Goal: Transaction & Acquisition: Book appointment/travel/reservation

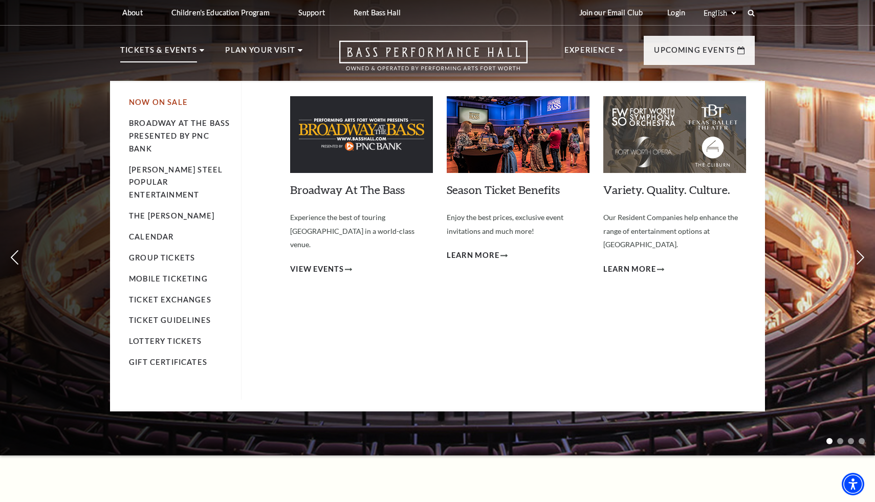
click at [163, 100] on link "Now On Sale" at bounding box center [158, 102] width 59 height 9
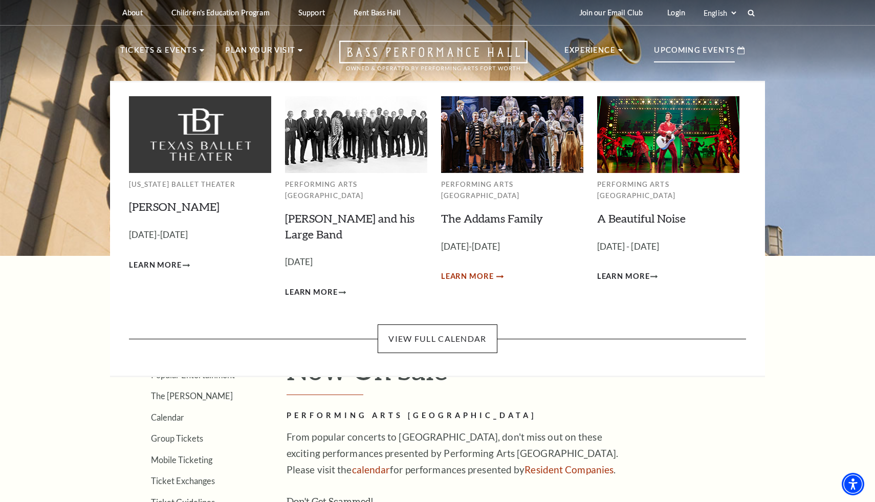
click at [470, 270] on span "Learn More" at bounding box center [467, 276] width 53 height 13
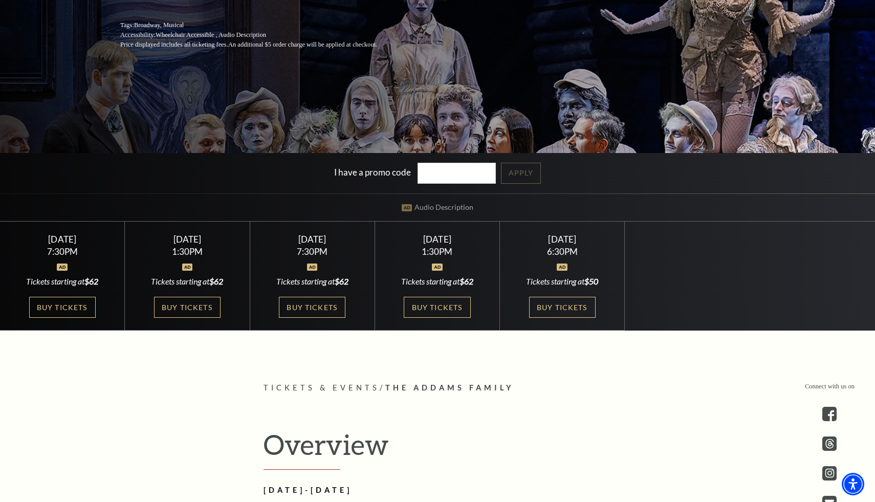
scroll to position [246, 0]
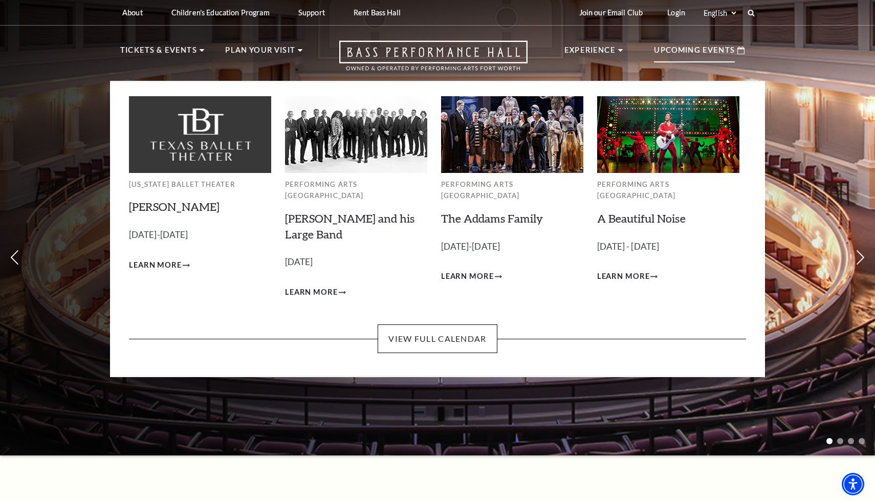
click at [730, 41] on div "Upcoming Events" at bounding box center [699, 50] width 111 height 29
click at [478, 211] on link "The Addams Family" at bounding box center [492, 218] width 102 height 14
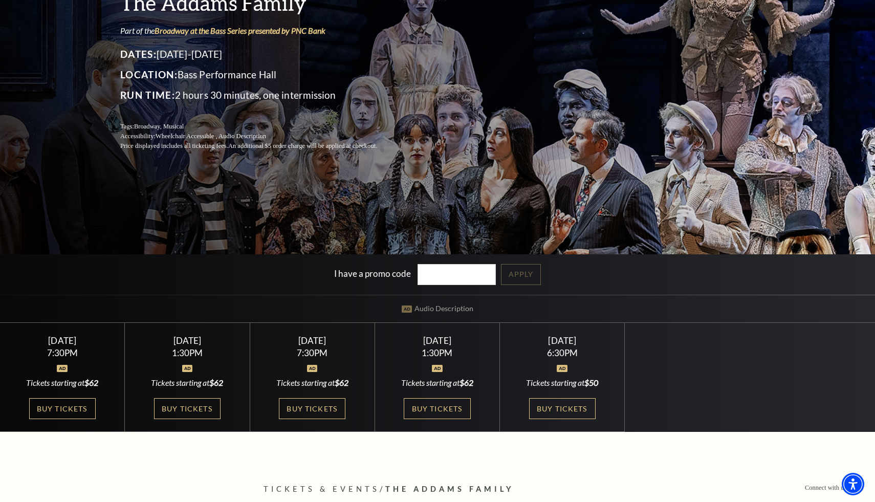
scroll to position [146, 0]
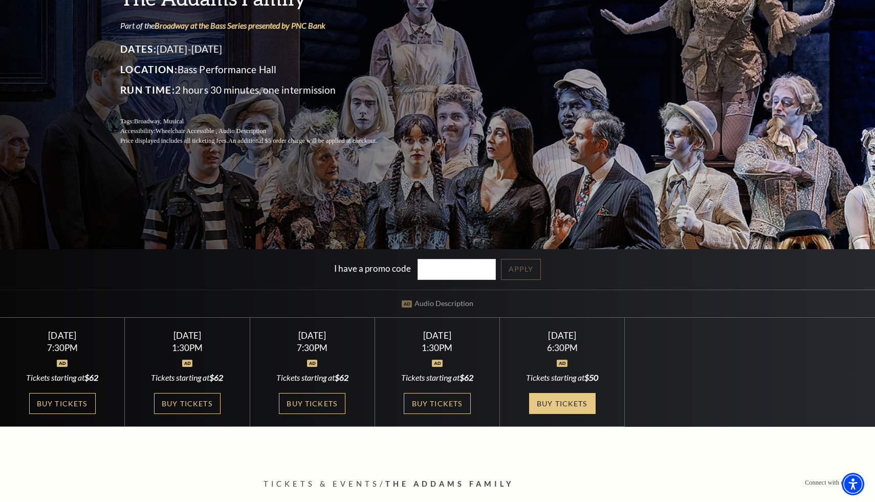
click at [574, 400] on link "Buy Tickets" at bounding box center [562, 403] width 67 height 21
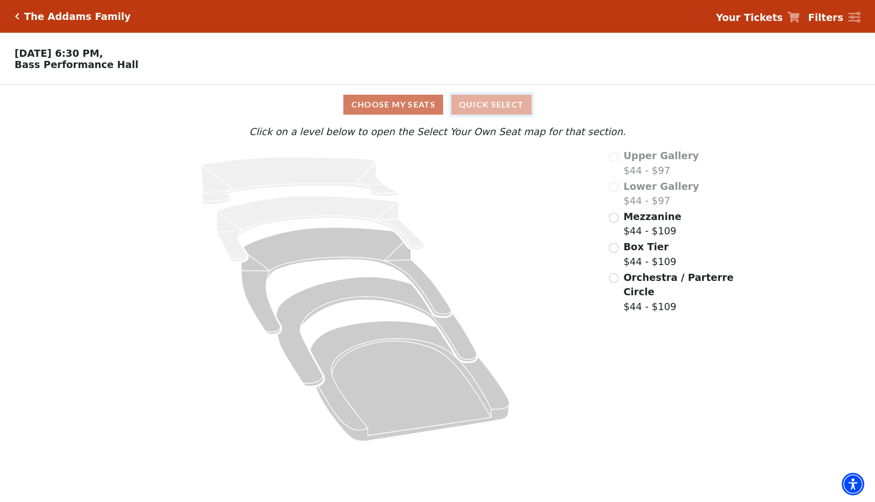
click at [509, 102] on button "Quick Select" at bounding box center [491, 105] width 80 height 20
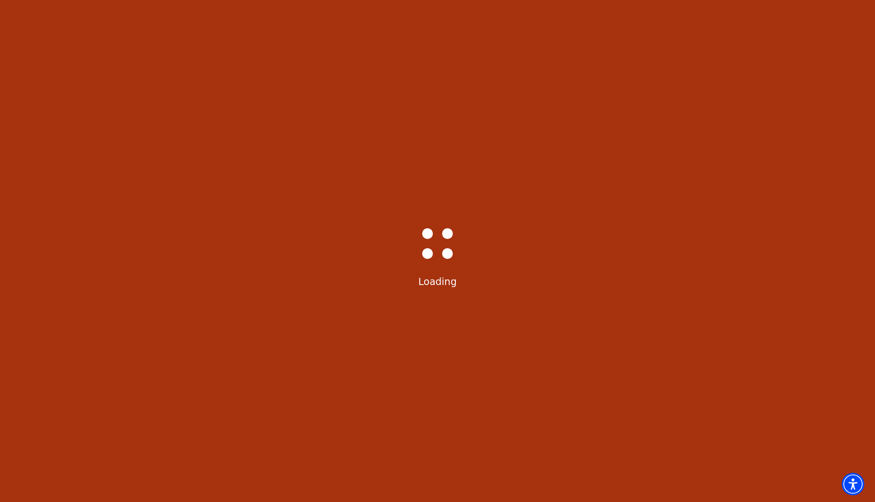
select select "6294"
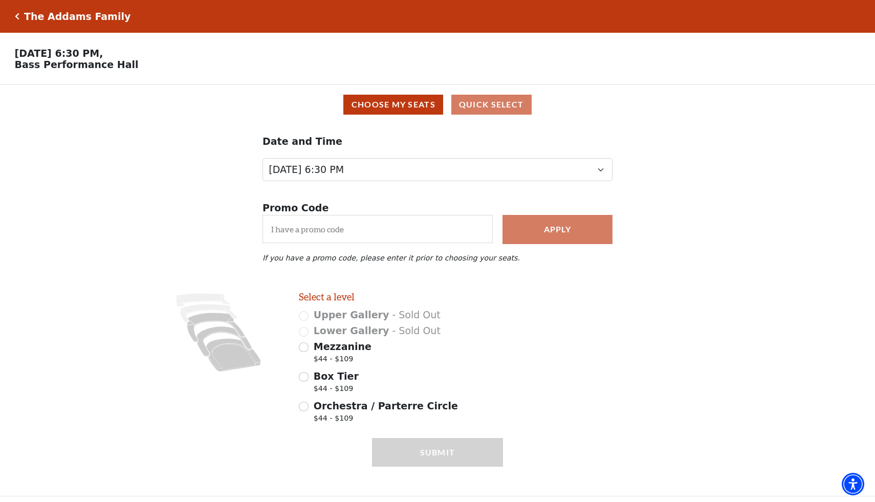
scroll to position [5, 0]
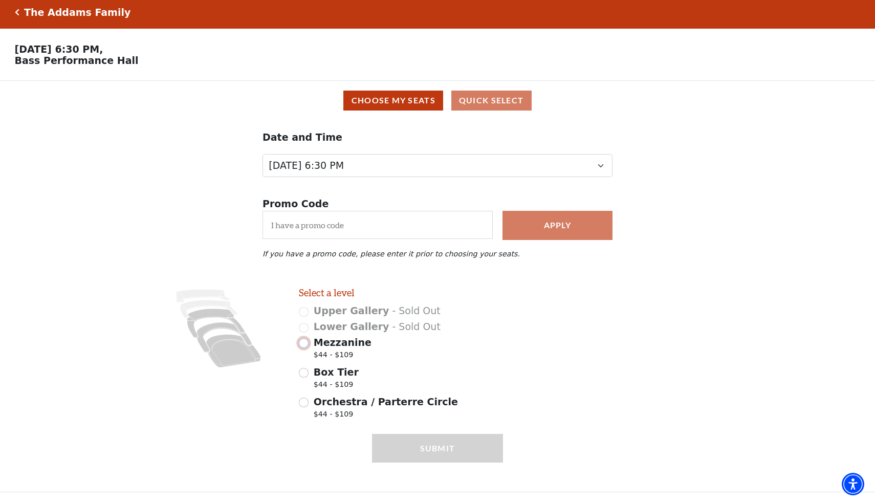
click at [305, 343] on input "Mezzanine $44 - $109" at bounding box center [304, 343] width 10 height 10
radio input "true"
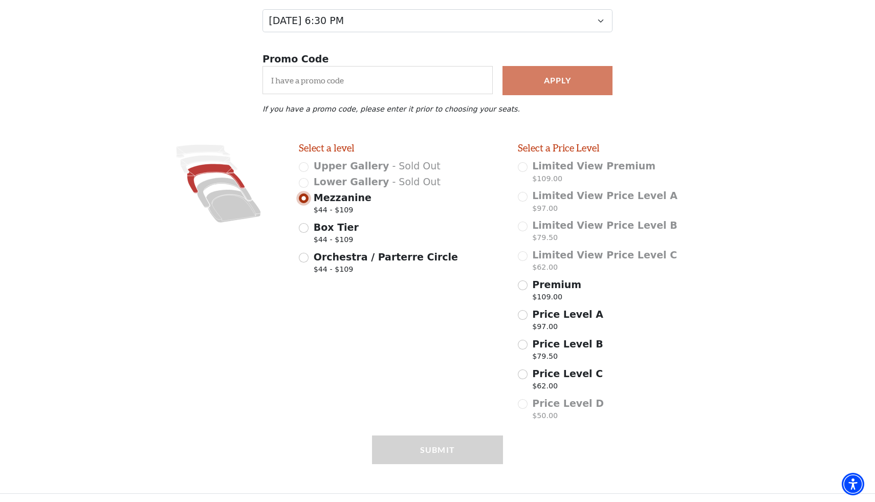
scroll to position [151, 0]
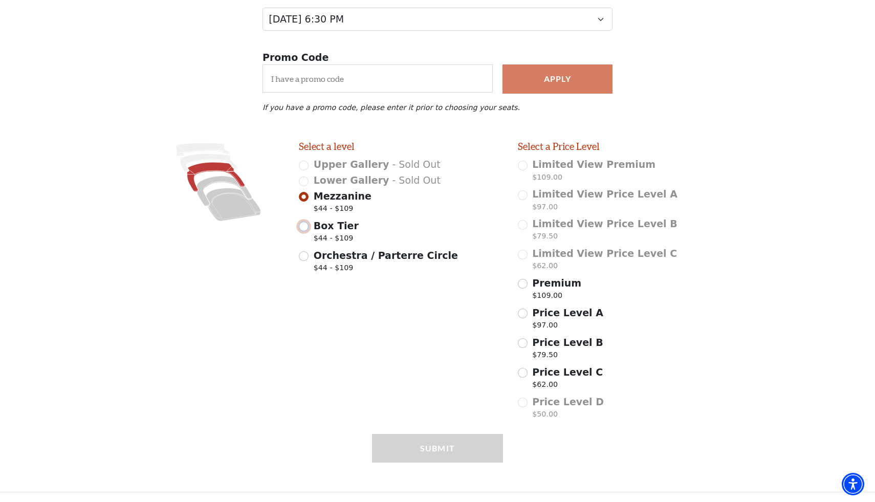
click at [305, 228] on input "Box Tier $44 - $109" at bounding box center [304, 227] width 10 height 10
radio input "true"
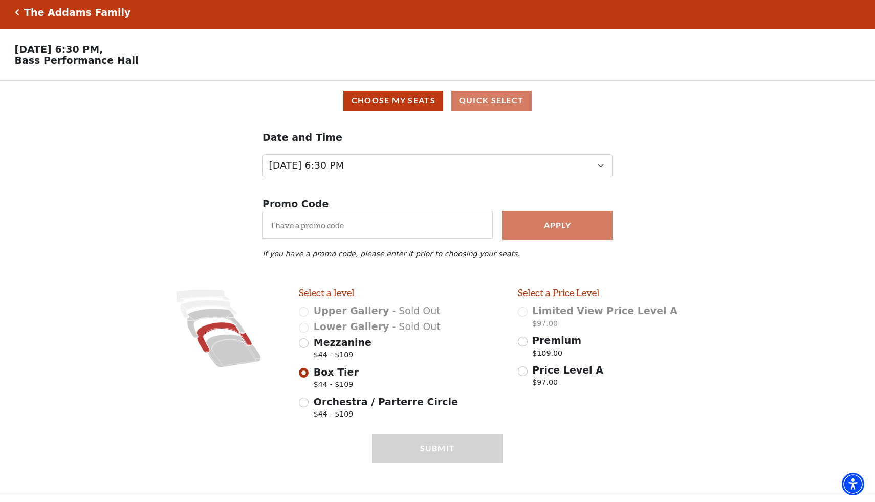
click at [303, 411] on div "Orchestra / Parterre Circle $44 - $109" at bounding box center [401, 408] width 204 height 29
click at [303, 408] on div "Orchestra / Parterre Circle $44 - $109" at bounding box center [401, 408] width 204 height 29
click at [305, 403] on input "Orchestra / Parterre Circle $44 - $109" at bounding box center [304, 403] width 10 height 10
radio input "true"
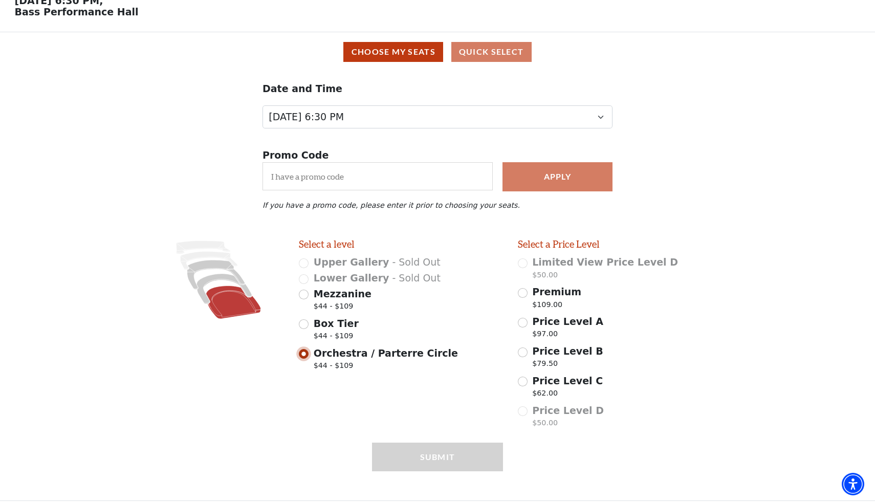
scroll to position [62, 0]
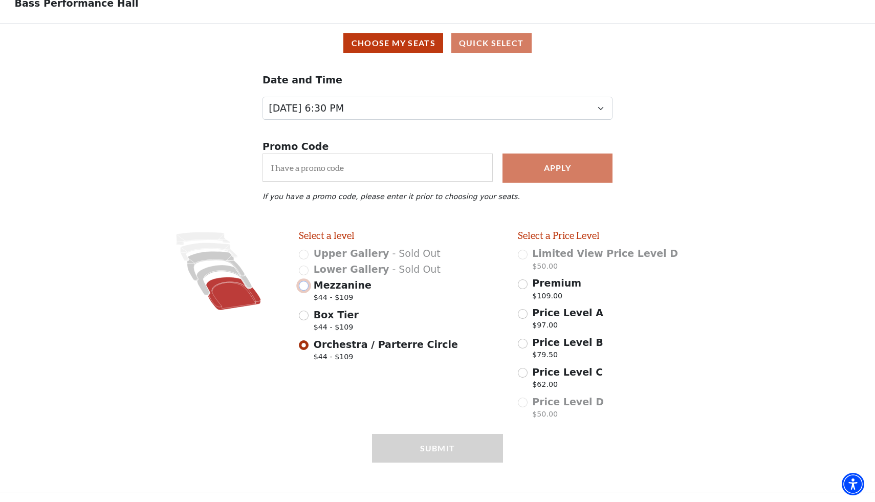
click at [308, 284] on input "Mezzanine $44 - $109" at bounding box center [304, 286] width 10 height 10
radio input "true"
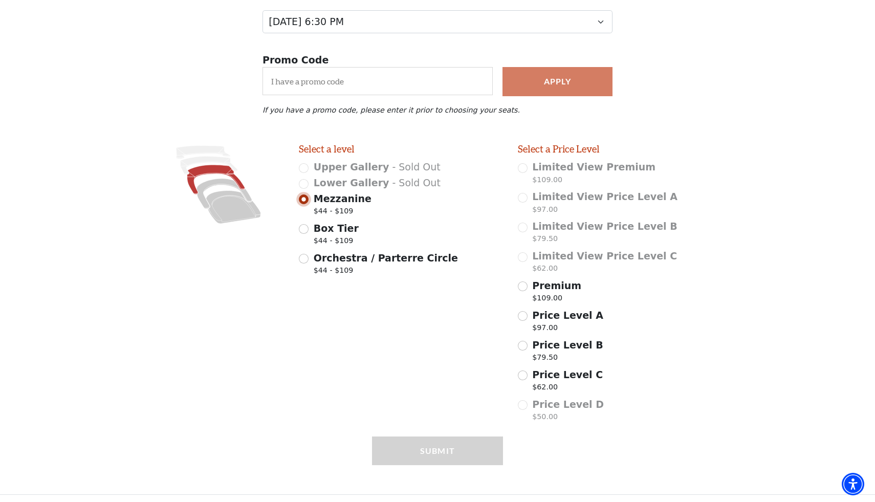
scroll to position [151, 0]
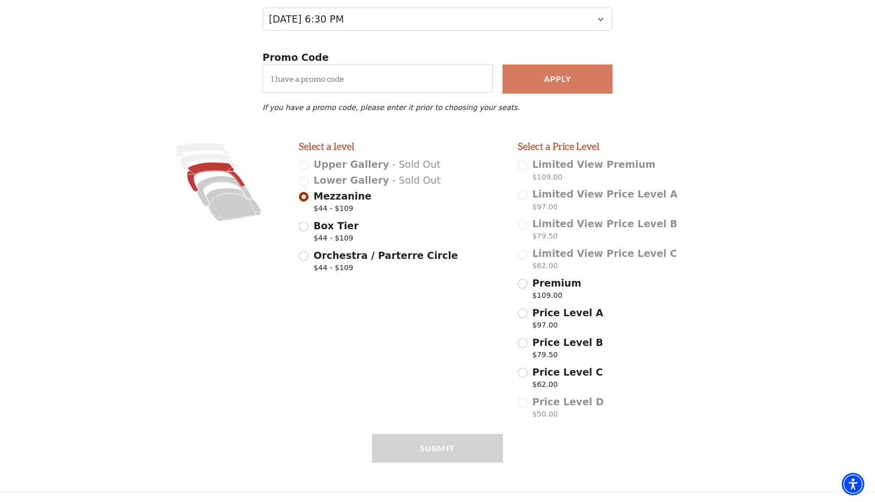
click at [314, 228] on span "Box Tier" at bounding box center [336, 225] width 45 height 11
click at [309, 228] on input "Box Tier $44 - $109" at bounding box center [304, 227] width 10 height 10
radio input "true"
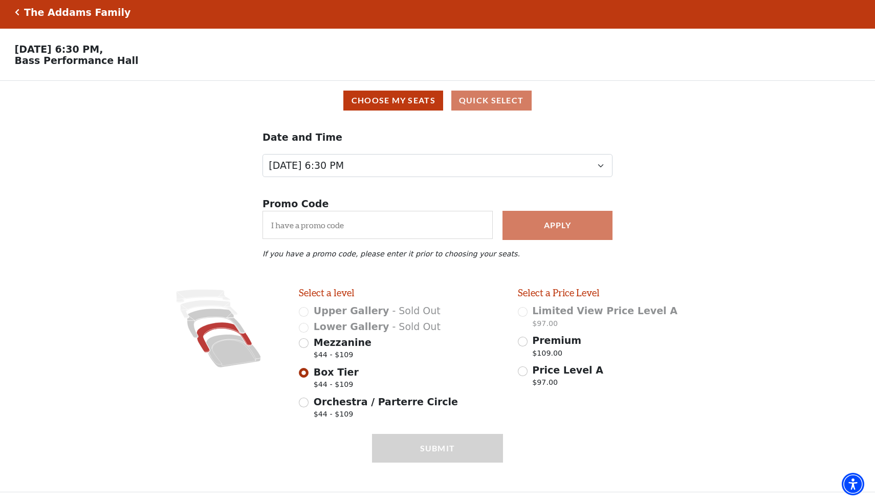
click at [315, 408] on label "Orchestra / Parterre Circle $44 - $109" at bounding box center [386, 408] width 144 height 29
click at [309, 407] on input "Orchestra / Parterre Circle $44 - $109" at bounding box center [304, 403] width 10 height 10
radio input "true"
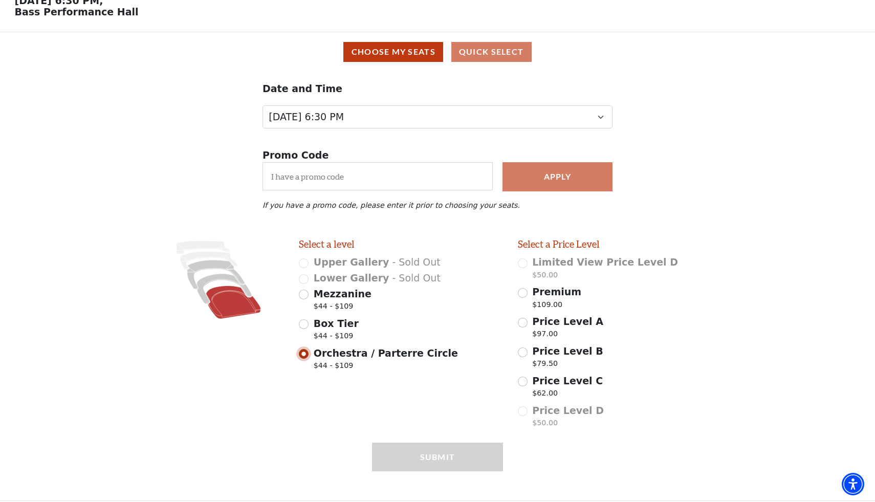
scroll to position [62, 0]
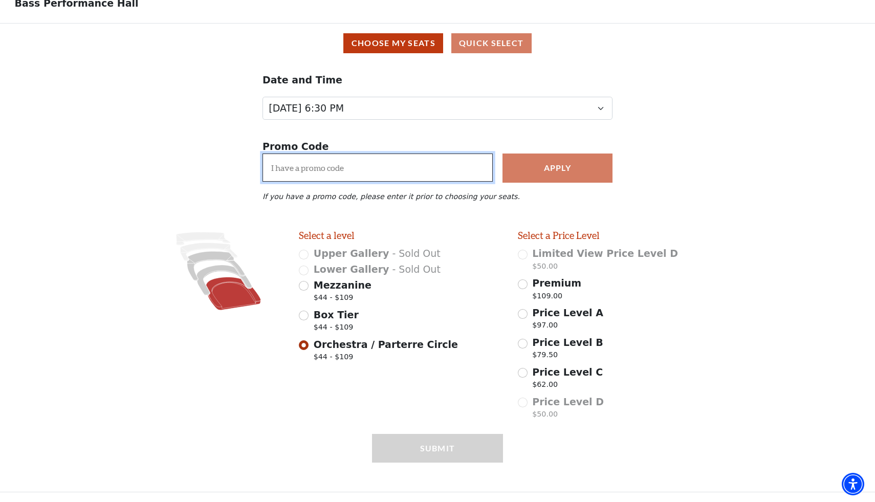
click at [345, 169] on input "I have a promo code" at bounding box center [377, 167] width 230 height 28
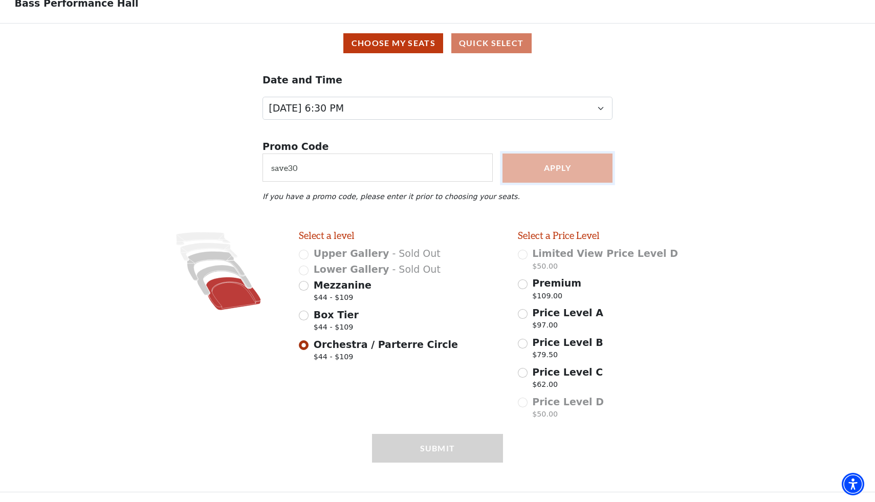
click at [556, 166] on button "Apply" at bounding box center [557, 167] width 110 height 29
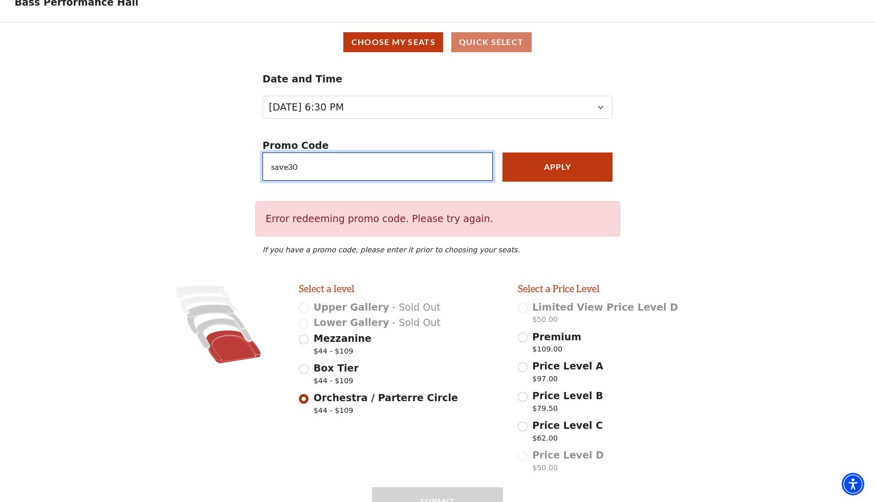
drag, startPoint x: 391, startPoint y: 173, endPoint x: 229, endPoint y: 167, distance: 162.8
click at [229, 167] on div "Promo Code save30 Apply Error redeeming promo code. Please try again. If you ha…" at bounding box center [437, 205] width 875 height 155
type input "promo19"
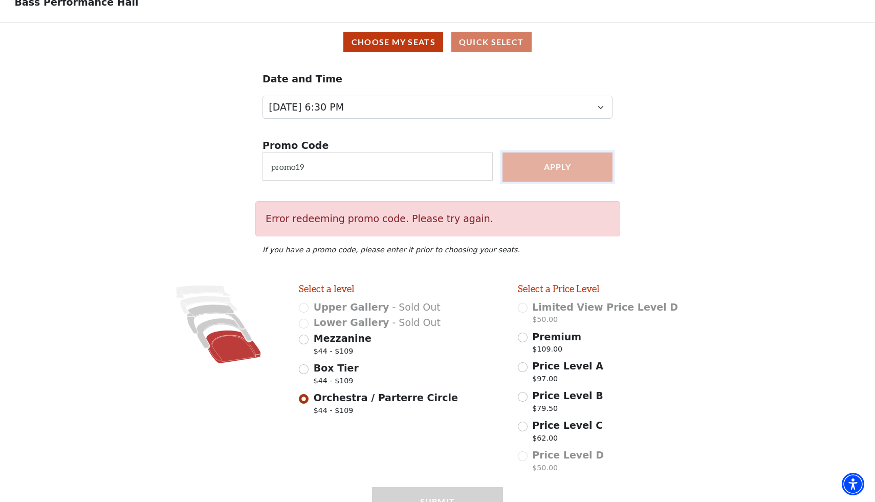
click at [583, 156] on button "Apply" at bounding box center [557, 166] width 110 height 29
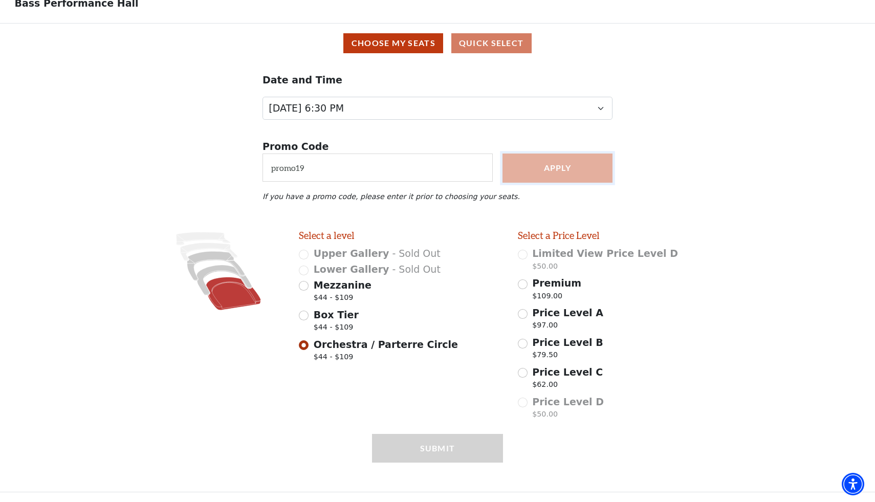
click at [529, 176] on button "Apply" at bounding box center [557, 167] width 110 height 29
click at [549, 376] on span "Price Level C" at bounding box center [567, 371] width 71 height 11
click at [528, 376] on input "Price Level C $62.00" at bounding box center [523, 373] width 10 height 10
radio input "true"
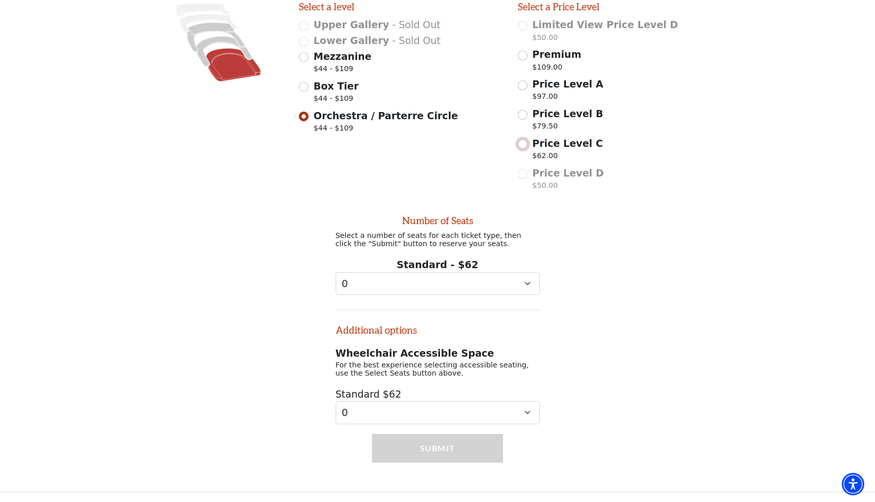
scroll to position [293, 0]
click at [497, 282] on select "0 1 2 3 4 5 6 7" at bounding box center [438, 283] width 204 height 23
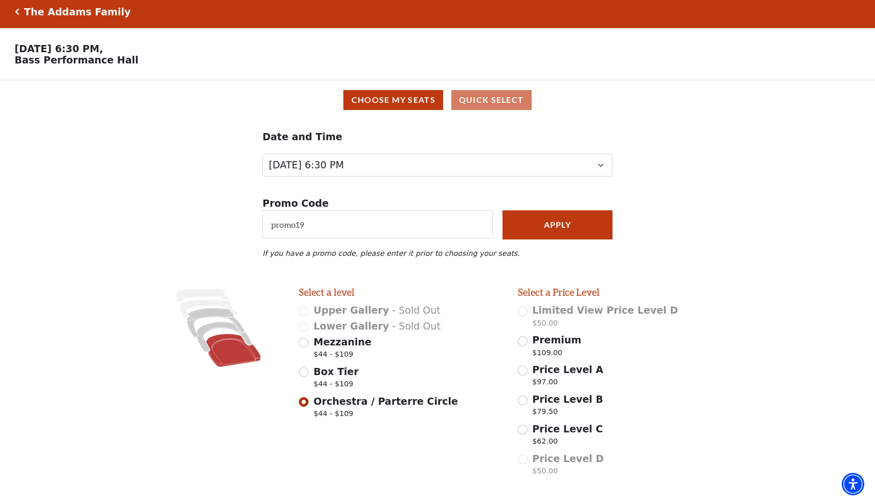
scroll to position [0, 0]
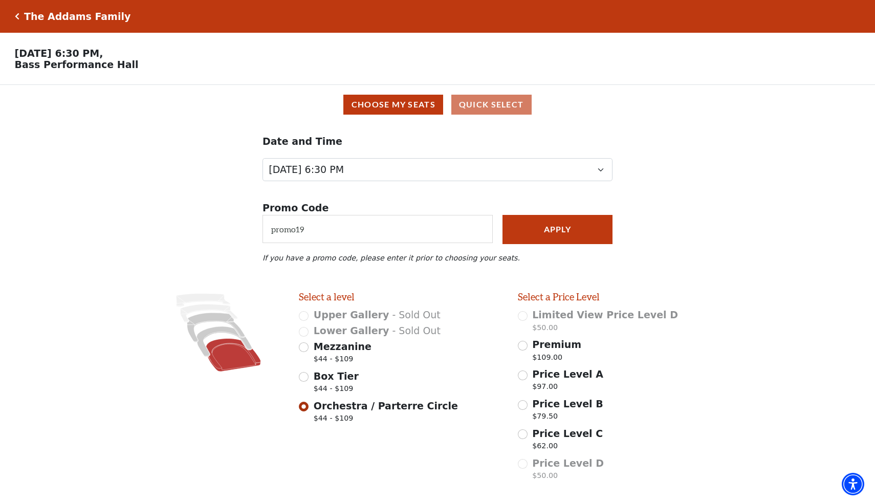
click at [16, 16] on icon "Click here to go back to filters" at bounding box center [17, 16] width 5 height 7
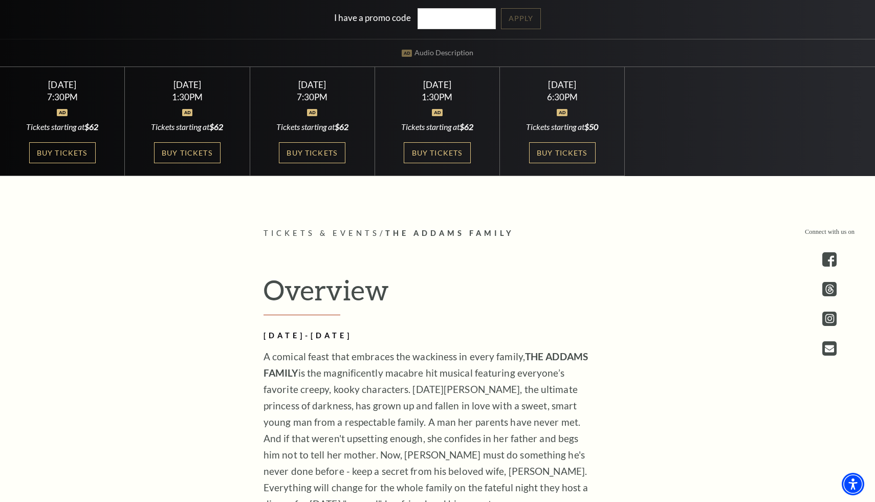
scroll to position [399, 0]
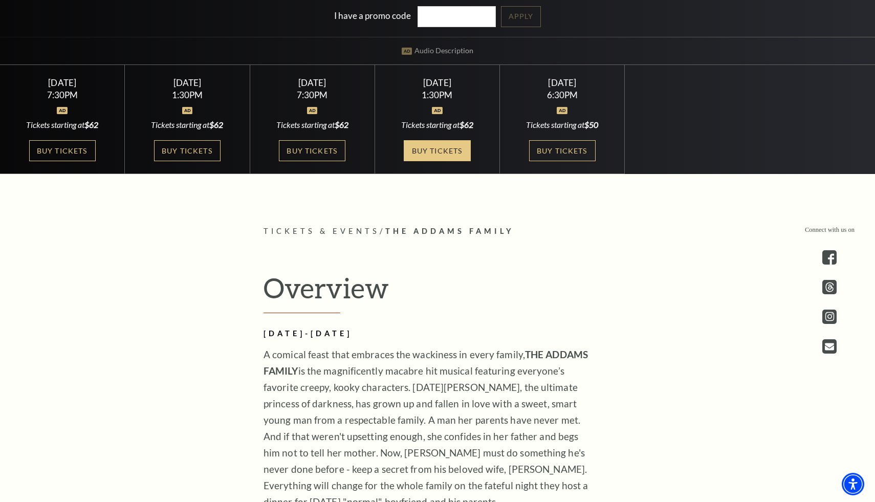
click at [413, 151] on link "Buy Tickets" at bounding box center [437, 150] width 67 height 21
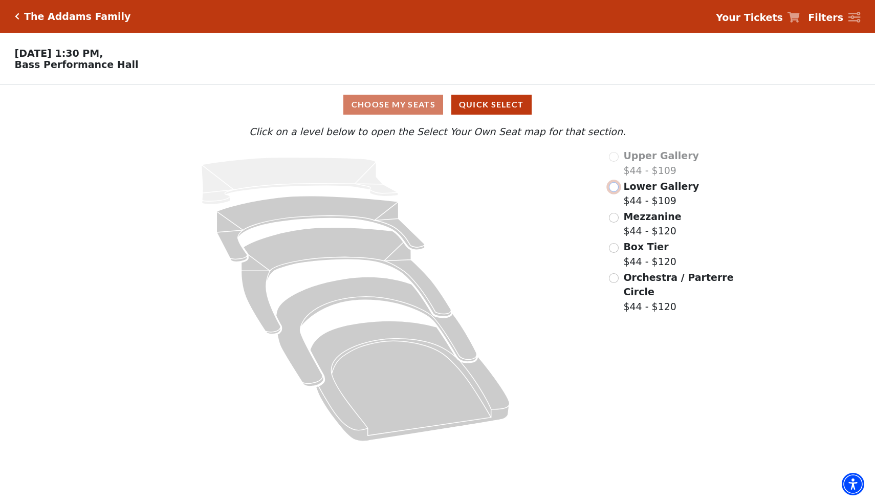
click at [615, 185] on input "Lower Gallery$44 - $109\a" at bounding box center [614, 187] width 10 height 10
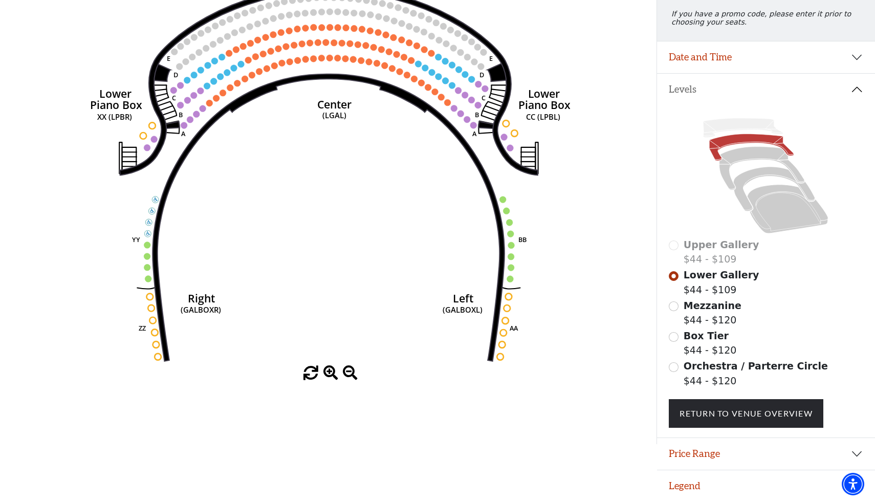
scroll to position [144, 0]
click at [712, 451] on button "Price Range" at bounding box center [766, 454] width 218 height 32
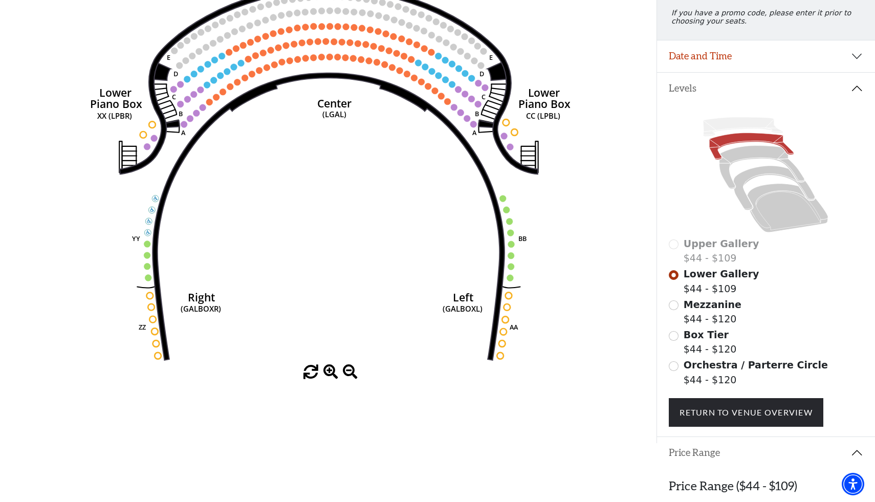
scroll to position [195, 0]
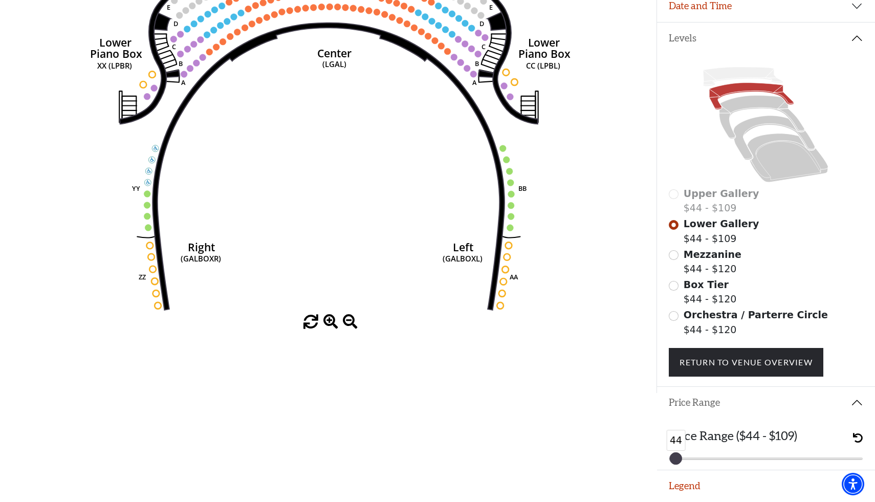
drag, startPoint x: 854, startPoint y: 457, endPoint x: 661, endPoint y: 454, distance: 192.9
click at [661, 454] on div "Price Range ($44 - $109) 44 44" at bounding box center [766, 444] width 218 height 51
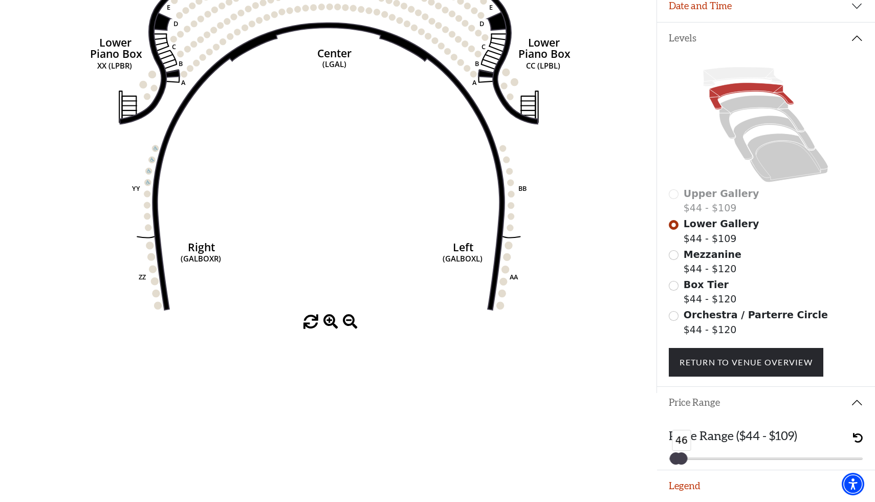
drag, startPoint x: 678, startPoint y: 457, endPoint x: 684, endPoint y: 458, distance: 6.2
click at [684, 458] on div at bounding box center [680, 458] width 11 height 11
drag, startPoint x: 684, startPoint y: 458, endPoint x: 713, endPoint y: 456, distance: 29.2
click at [713, 456] on div at bounding box center [711, 458] width 11 height 11
click at [859, 435] on span "undo" at bounding box center [858, 438] width 10 height 10
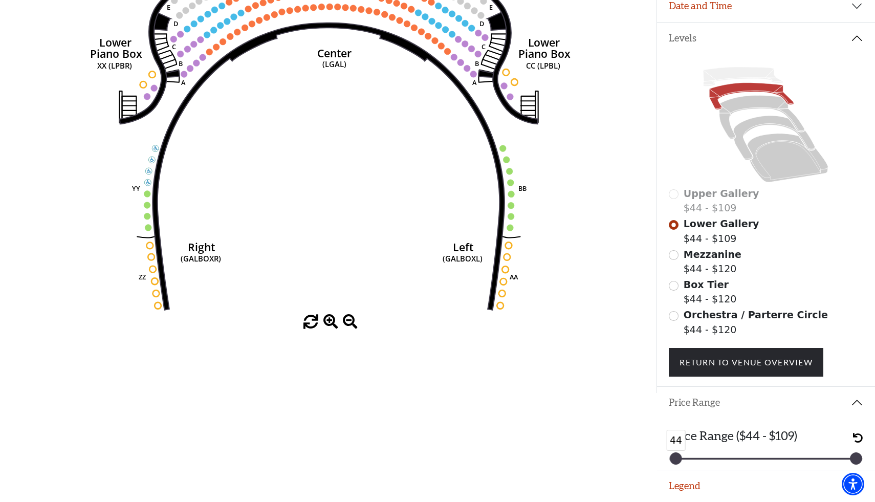
drag, startPoint x: 722, startPoint y: 462, endPoint x: 593, endPoint y: 465, distance: 129.5
click at [593, 308] on html "Skip to main content Enable accessibility for low vision Open the accessibility…" at bounding box center [437, 57] width 875 height 502
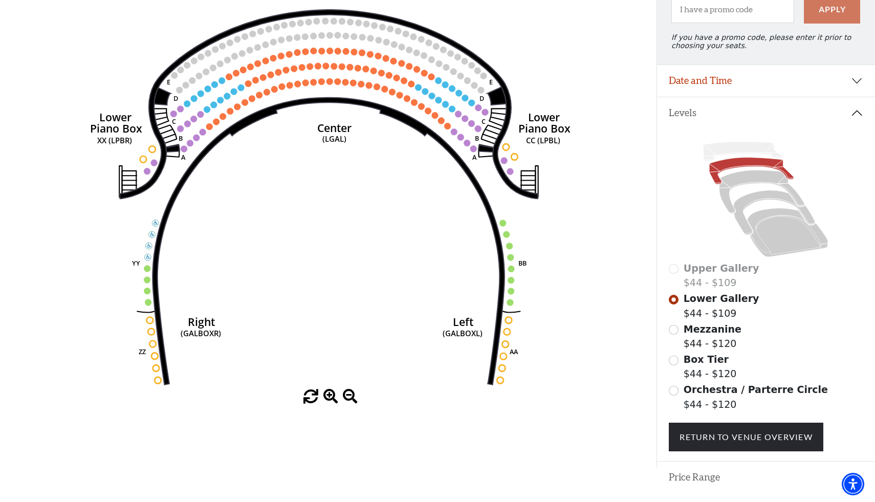
scroll to position [101, 0]
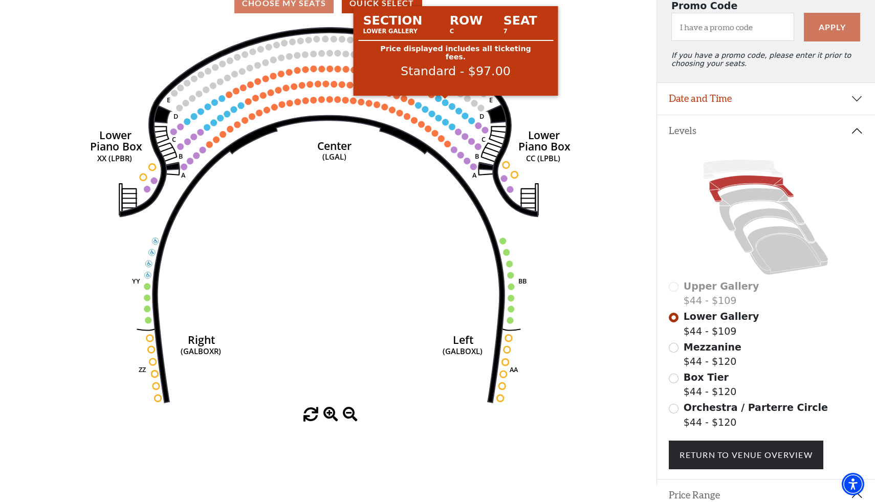
click at [445, 102] on circle at bounding box center [445, 102] width 7 height 7
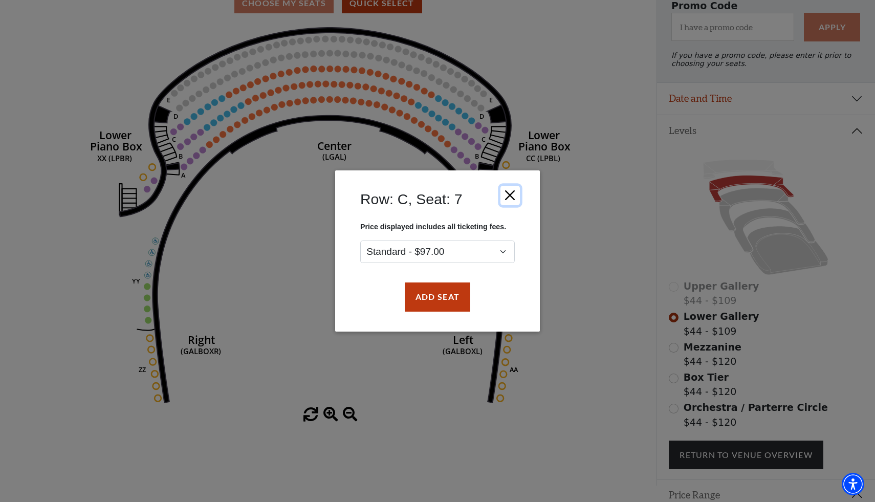
click at [510, 195] on button "Close" at bounding box center [509, 195] width 19 height 19
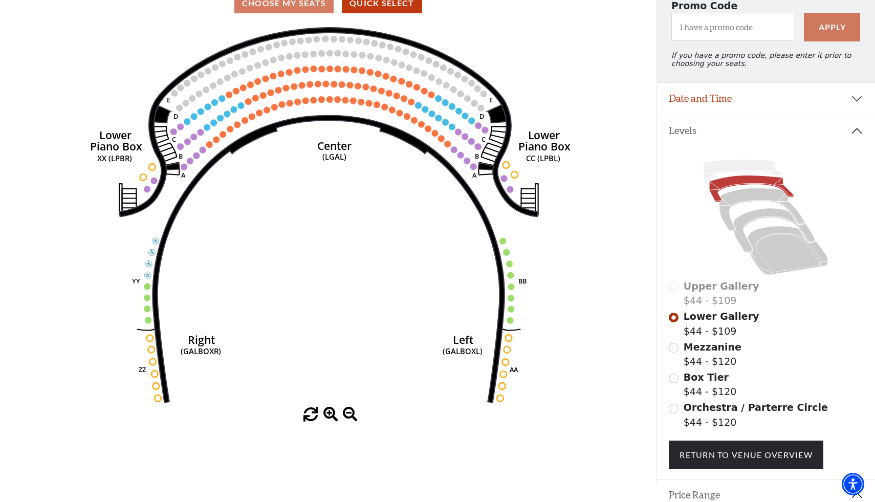
click at [392, 95] on icon "Right (GALBOXR) E D C B A E D C B A YY ZZ Left (GALBOXL) BB AA Center Lower Pia…" at bounding box center [328, 215] width 590 height 384
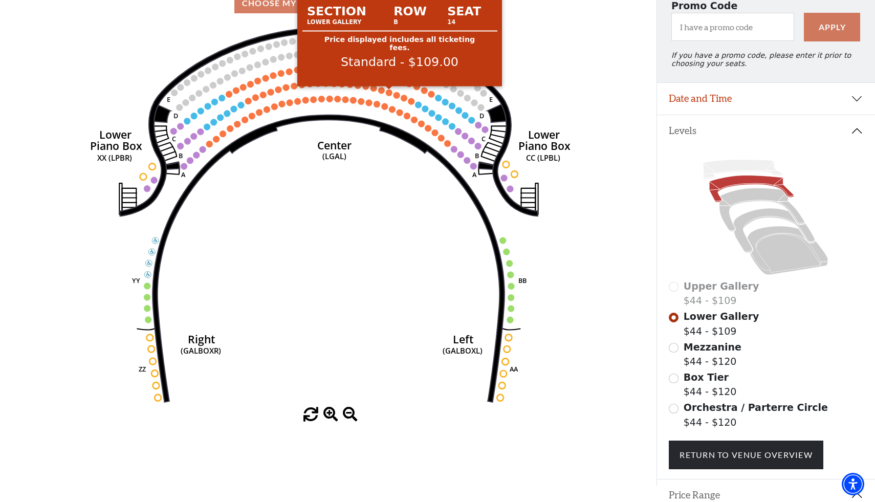
click at [387, 92] on circle at bounding box center [389, 93] width 7 height 7
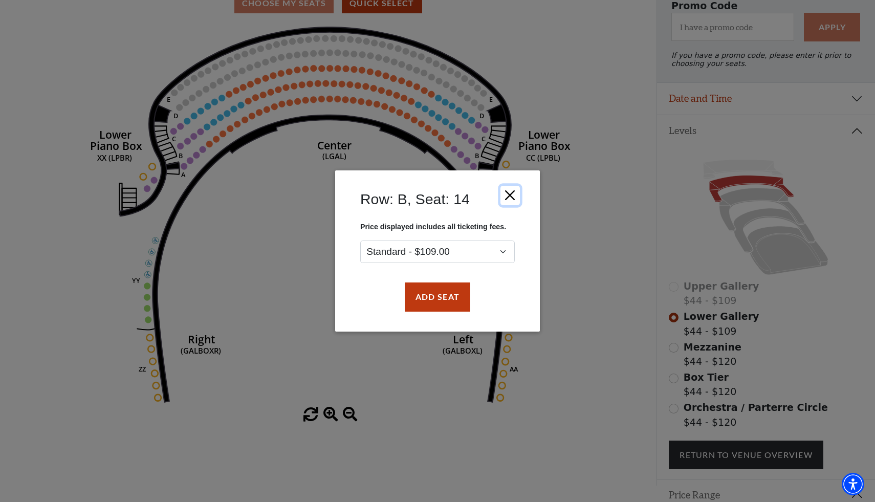
click at [507, 198] on button "Close" at bounding box center [509, 195] width 19 height 19
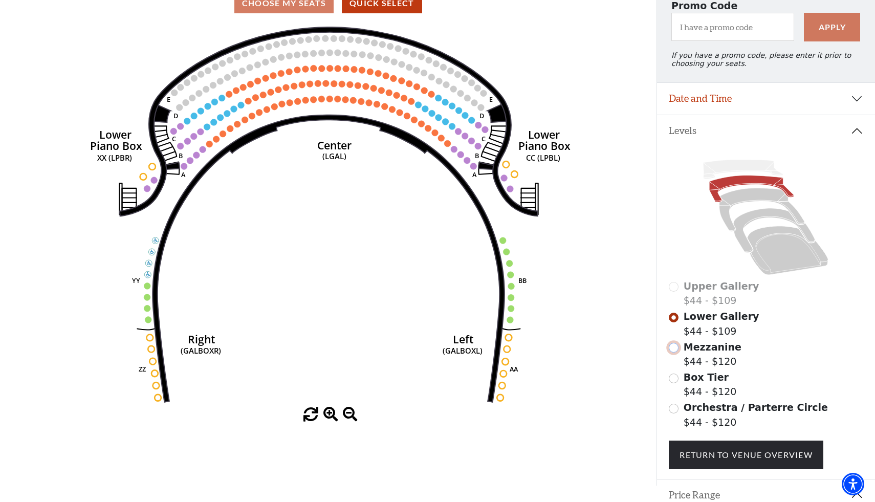
click at [673, 349] on input "Mezzanine$44 - $120\a" at bounding box center [674, 348] width 10 height 10
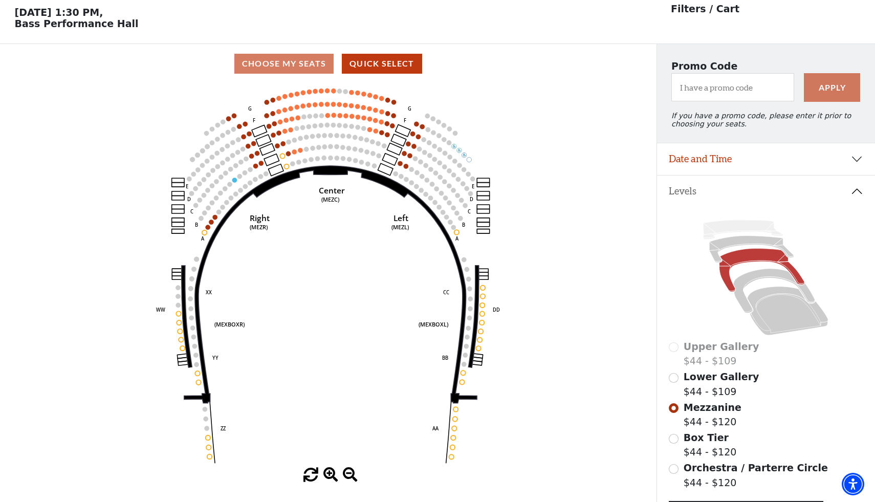
scroll to position [47, 0]
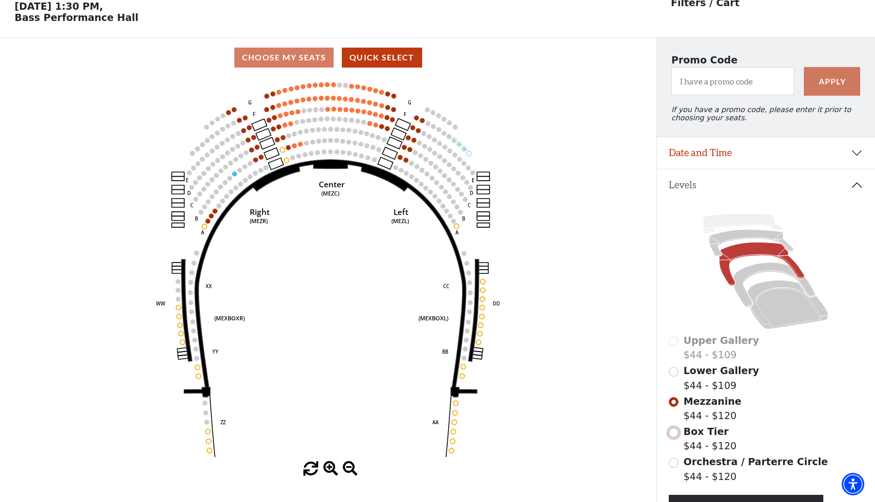
click at [673, 433] on input "Box Tier$44 - $120\a" at bounding box center [674, 433] width 10 height 10
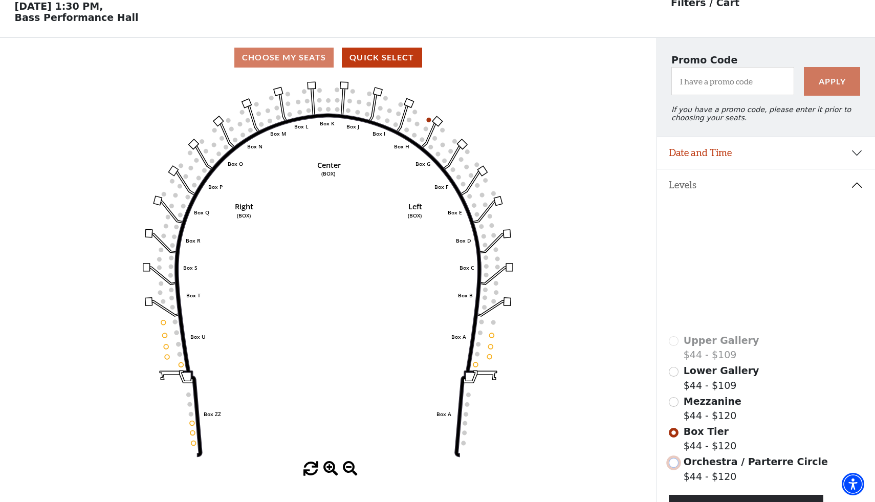
click at [674, 464] on input "Orchestra / Parterre Circle$44 - $120\a" at bounding box center [674, 463] width 10 height 10
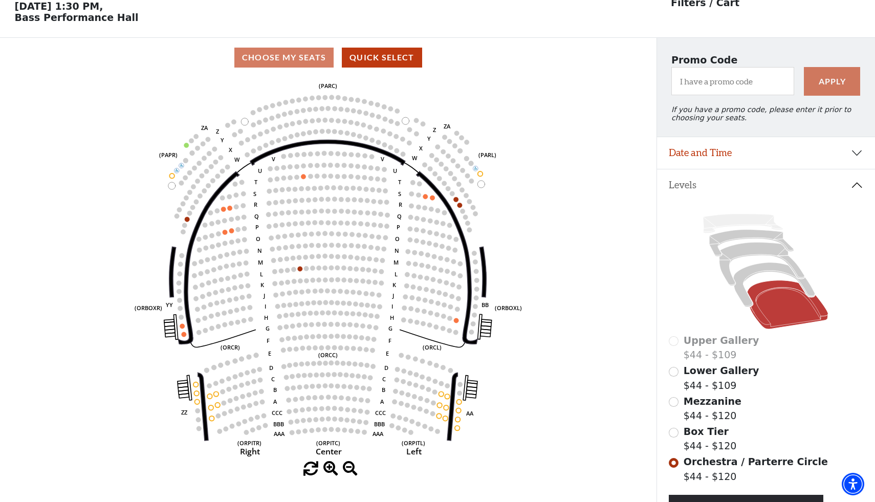
click at [677, 343] on div "Upper Gallery $44 - $109" at bounding box center [766, 347] width 194 height 29
click at [717, 241] on icon at bounding box center [752, 243] width 84 height 27
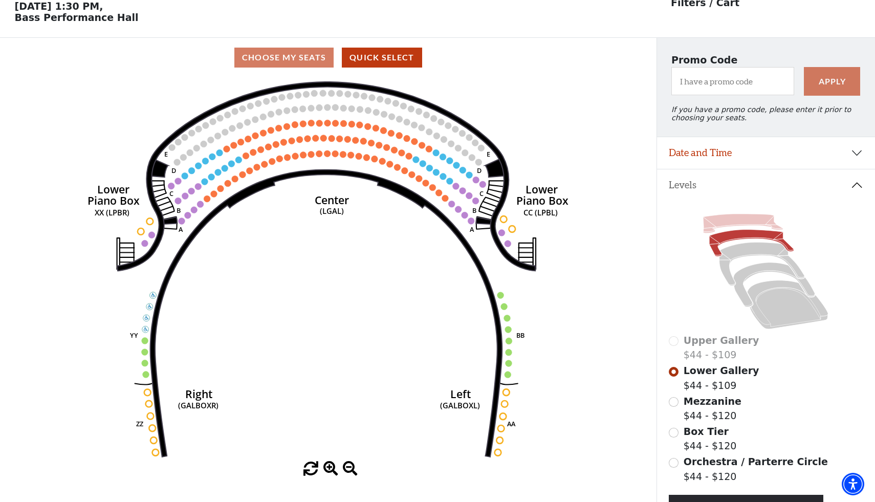
click at [710, 222] on icon at bounding box center [743, 223] width 80 height 19
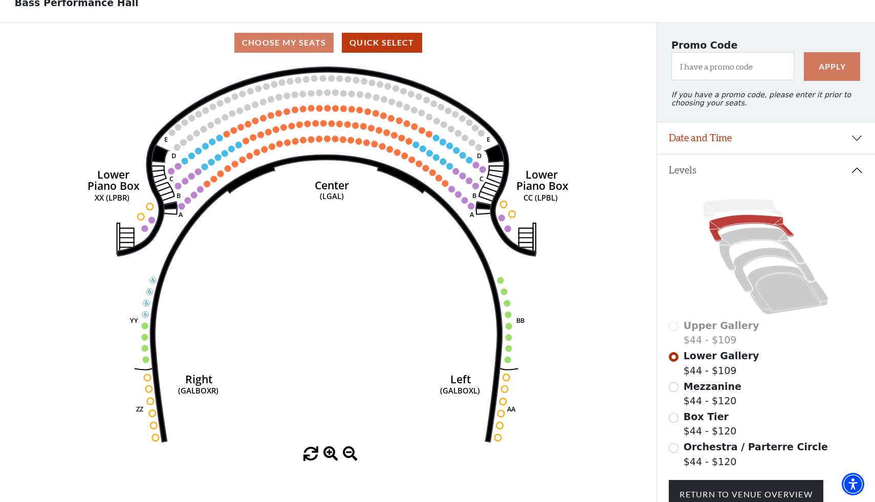
scroll to position [59, 0]
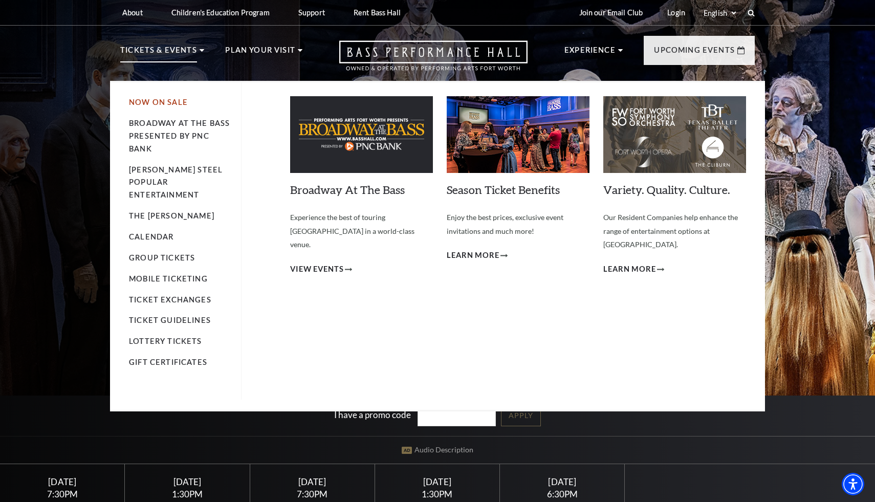
click at [170, 102] on link "Now On Sale" at bounding box center [158, 102] width 59 height 9
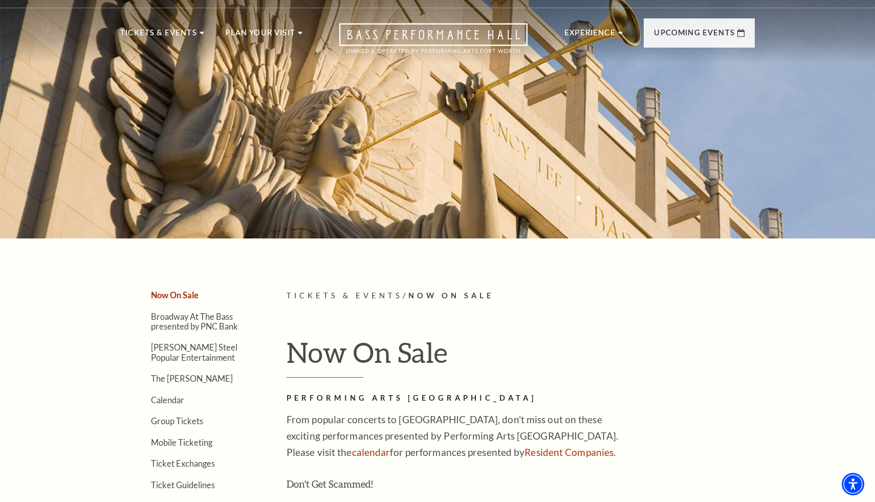
click at [698, 362] on h1 "Now On Sale" at bounding box center [521, 357] width 468 height 42
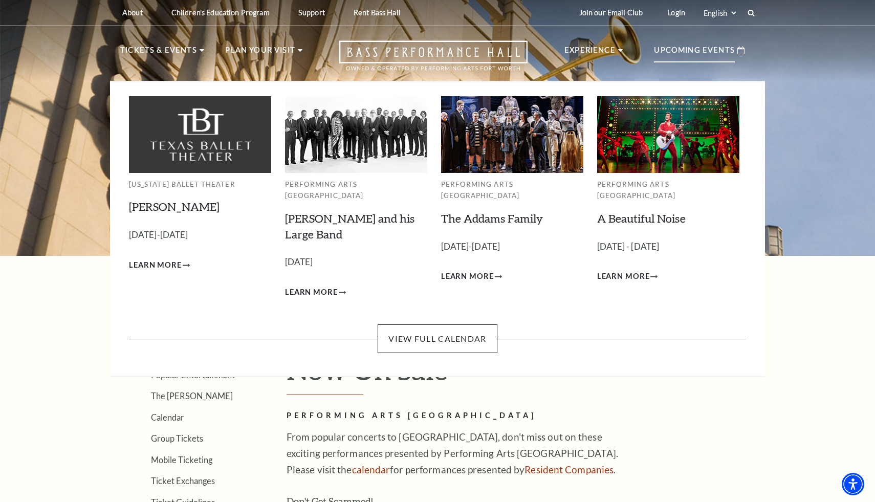
click at [657, 53] on p "Upcoming Events" at bounding box center [694, 53] width 81 height 18
click at [459, 332] on link "View Full Calendar" at bounding box center [437, 338] width 119 height 29
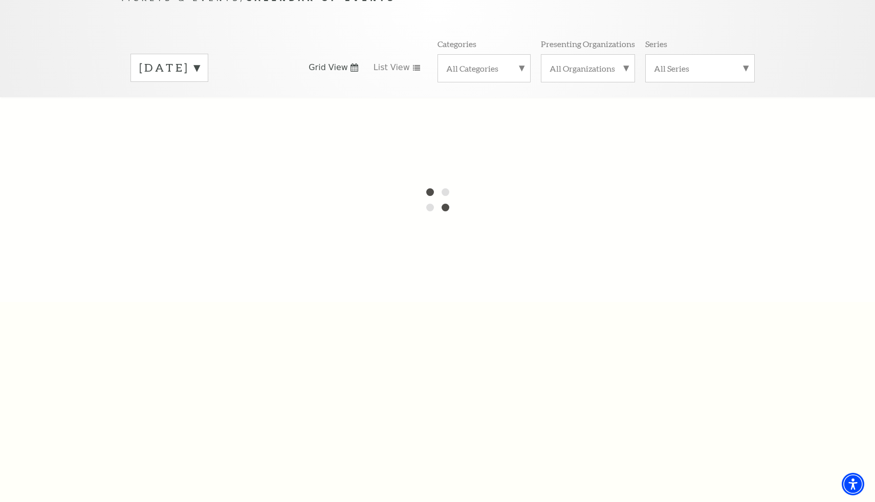
scroll to position [132, 0]
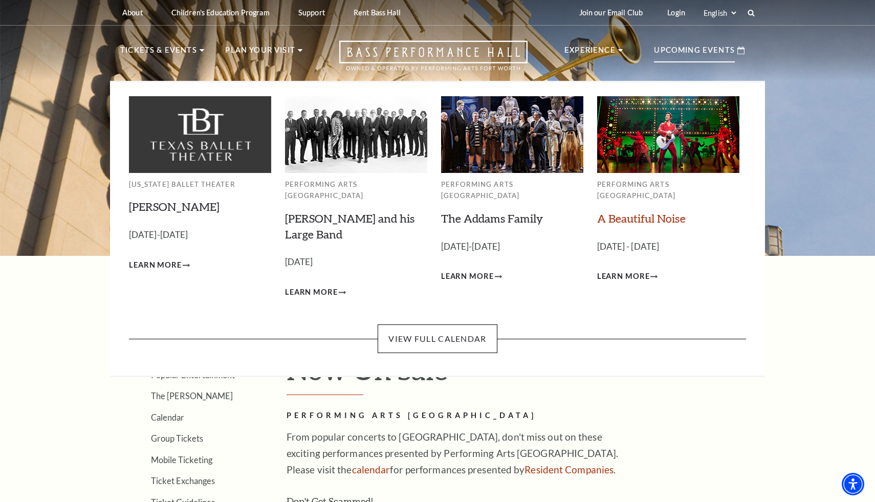
click at [651, 211] on link "A Beautiful Noise" at bounding box center [641, 218] width 89 height 14
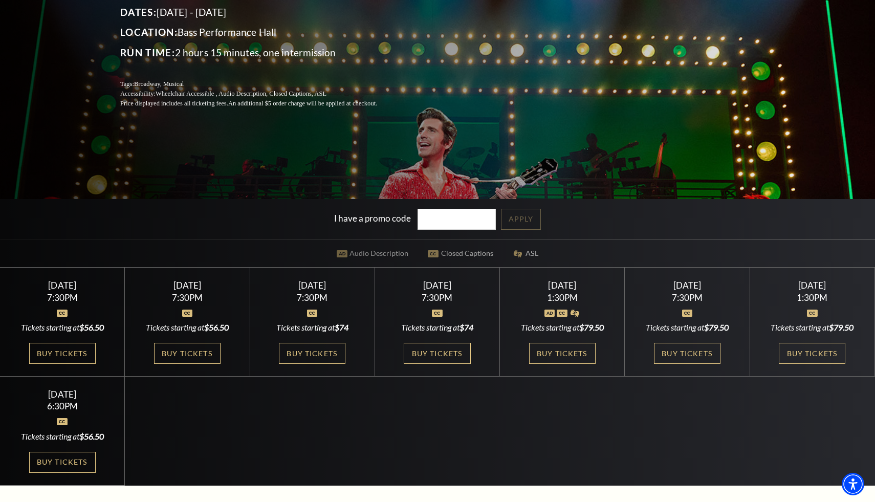
scroll to position [204, 0]
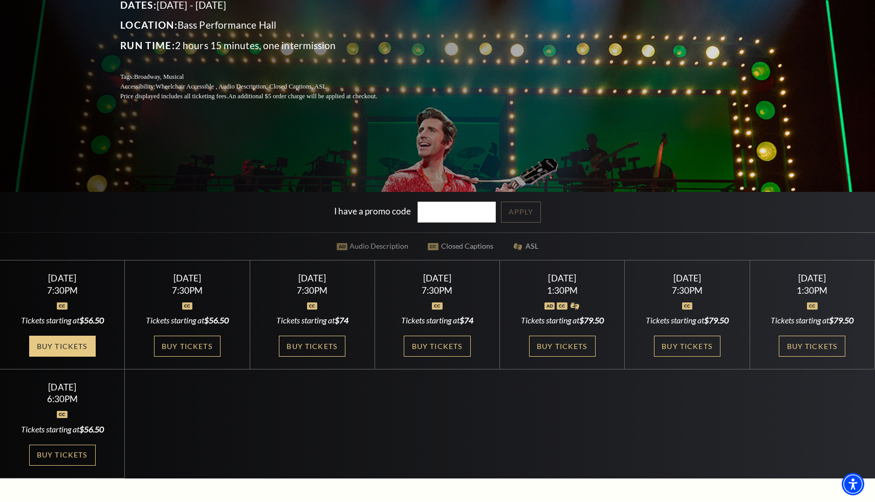
click at [81, 347] on link "Buy Tickets" at bounding box center [62, 346] width 67 height 21
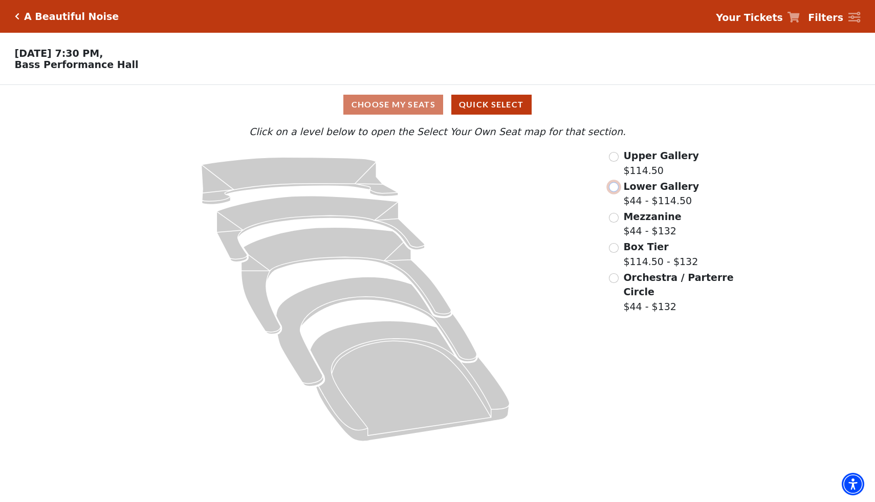
click at [615, 185] on input "Lower Gallery$44 - $114.50\a" at bounding box center [614, 187] width 10 height 10
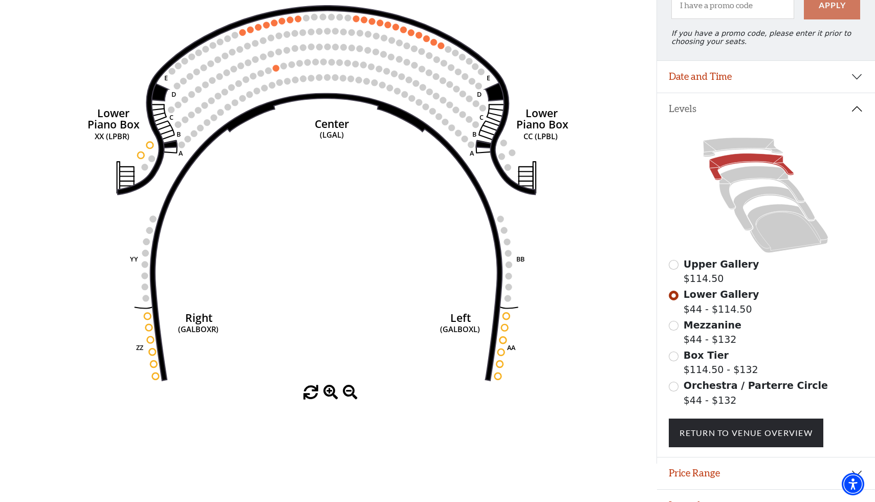
scroll to position [144, 0]
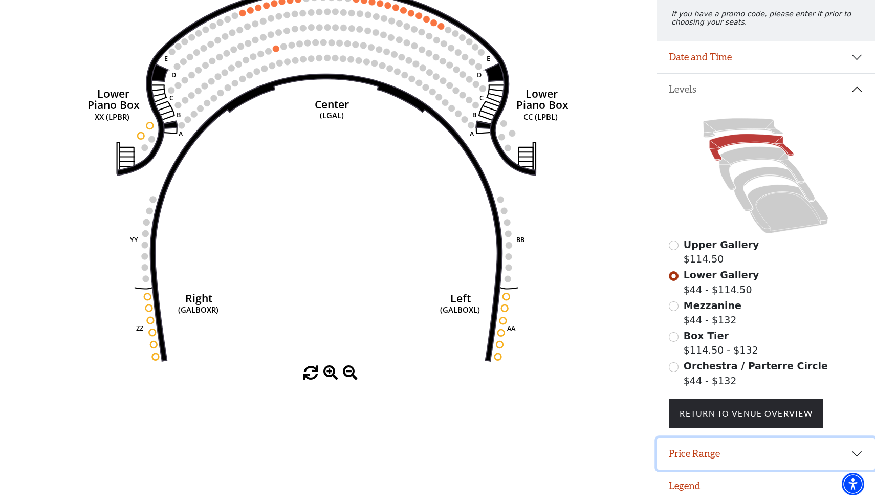
click at [764, 463] on button "Price Range" at bounding box center [766, 454] width 218 height 32
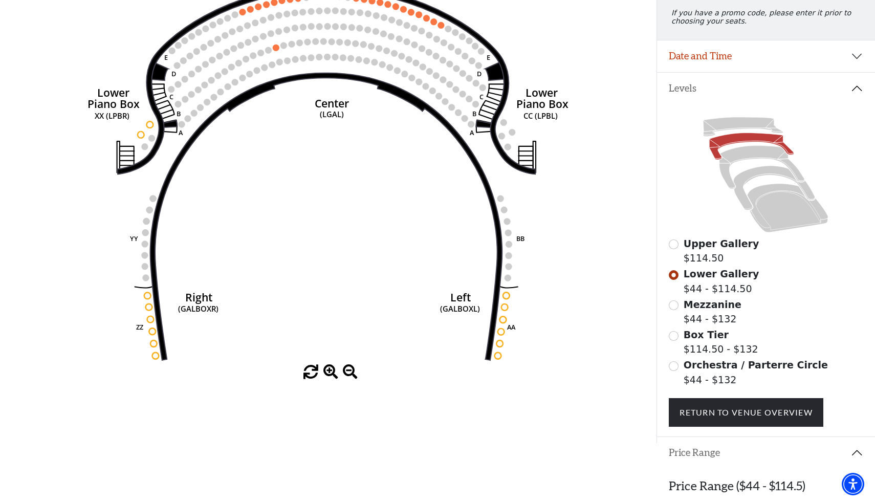
scroll to position [195, 0]
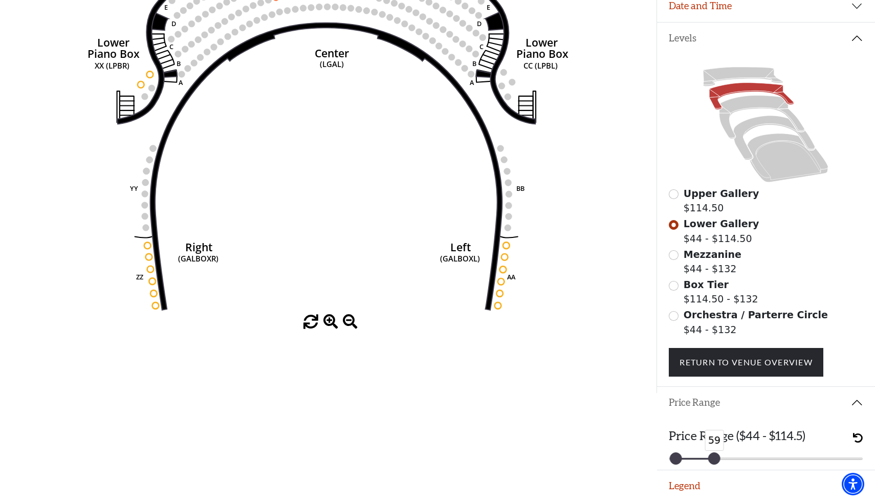
drag, startPoint x: 853, startPoint y: 457, endPoint x: 712, endPoint y: 468, distance: 141.6
click at [712, 468] on div "Price Range ($44 - $114.5) 44 59" at bounding box center [766, 444] width 218 height 51
click at [675, 258] on input "Mezzanine$44 - $132\a" at bounding box center [674, 255] width 10 height 10
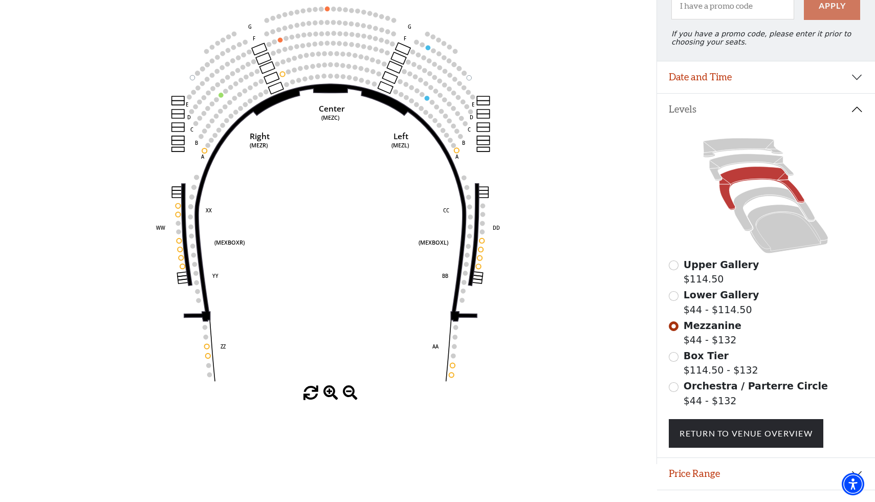
scroll to position [120, 0]
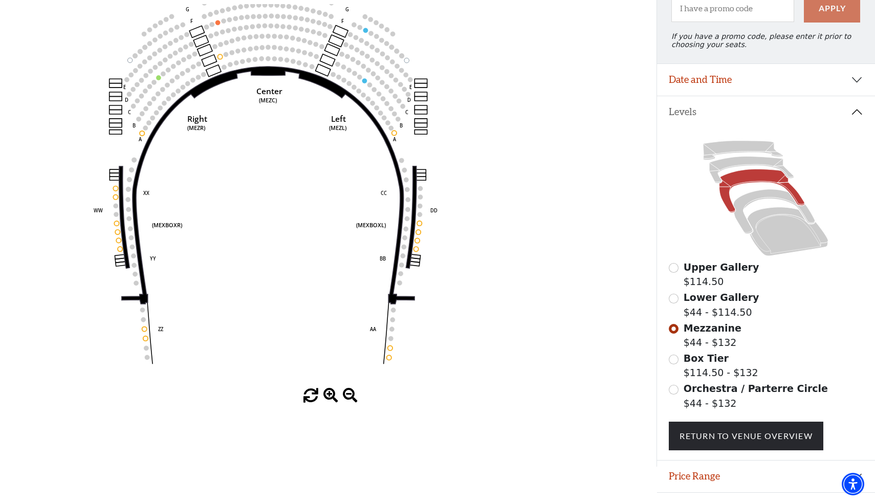
drag, startPoint x: 423, startPoint y: 97, endPoint x: 358, endPoint y: 78, distance: 67.3
click at [357, 75] on circle at bounding box center [359, 77] width 5 height 5
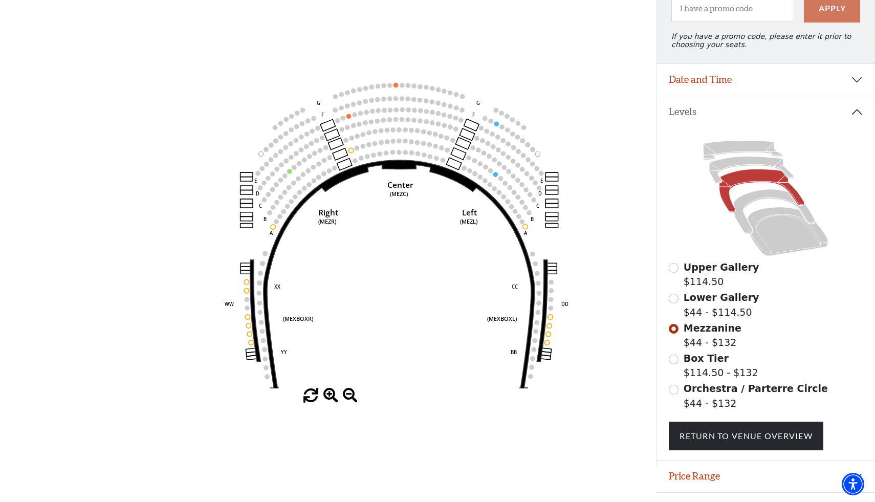
drag, startPoint x: 305, startPoint y: 180, endPoint x: 451, endPoint y: 280, distance: 177.4
click at [451, 280] on icon "Center (MEZC) Right (MEZR) Left (MEZL) (MEXBOXR) (MEXBOXL) XX WW CC DD YY BB ZZ…" at bounding box center [328, 196] width 590 height 384
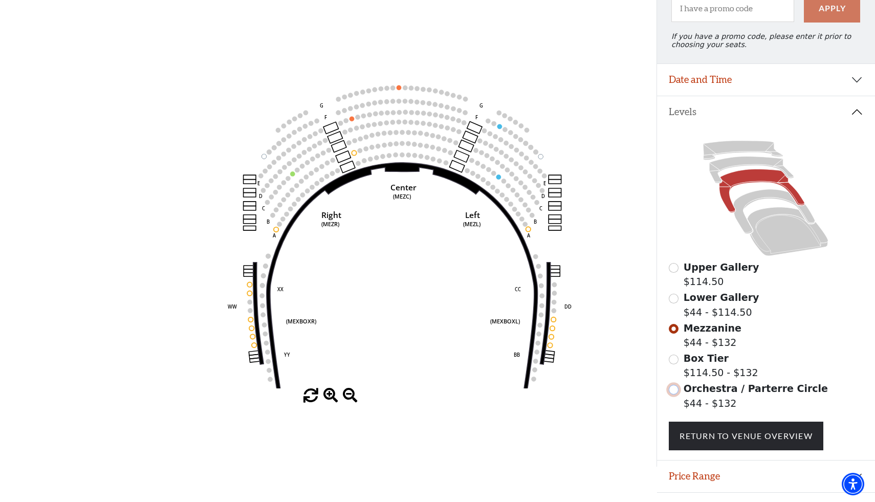
click at [674, 389] on input "Orchestra / Parterre Circle$44 - $132\a" at bounding box center [674, 390] width 10 height 10
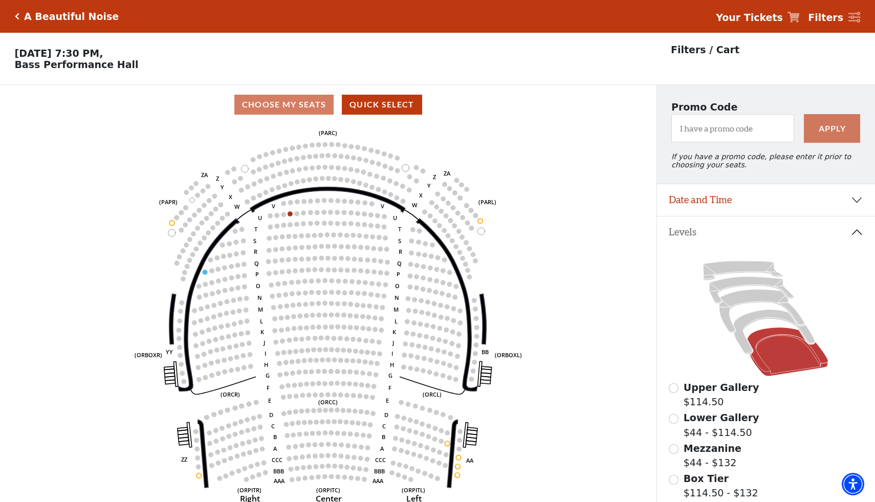
scroll to position [47, 0]
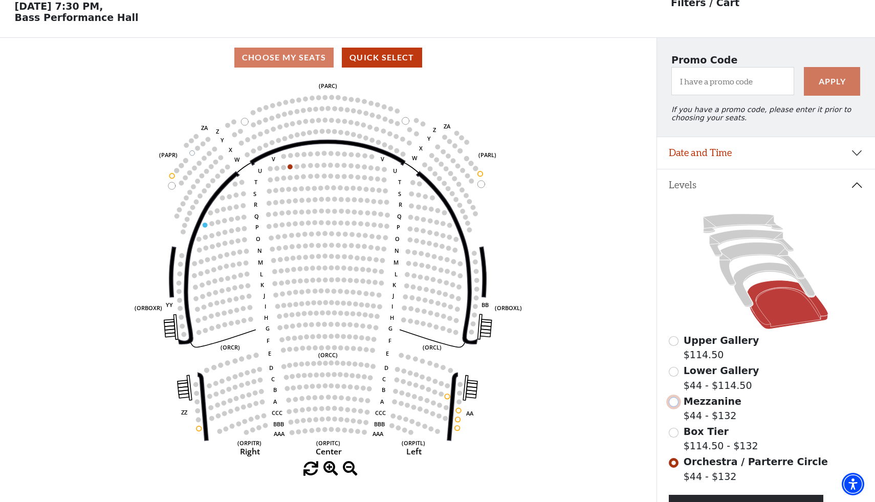
click at [678, 402] on input "Mezzanine$44 - $132\a" at bounding box center [674, 402] width 10 height 10
